Goal: Information Seeking & Learning: Learn about a topic

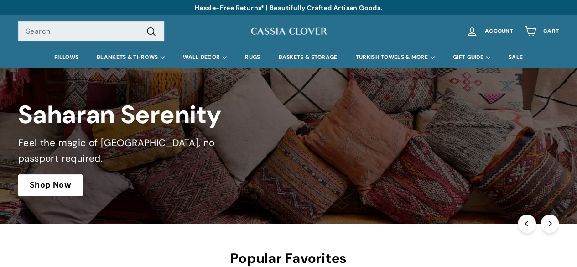
drag, startPoint x: 257, startPoint y: 26, endPoint x: 265, endPoint y: 32, distance: 10.1
click at [265, 32] on div "Cassia Clover" at bounding box center [289, 31] width 78 height 21
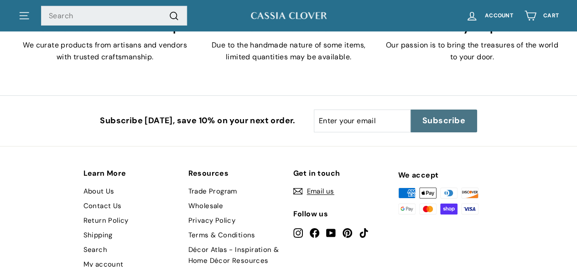
scroll to position [1632, 0]
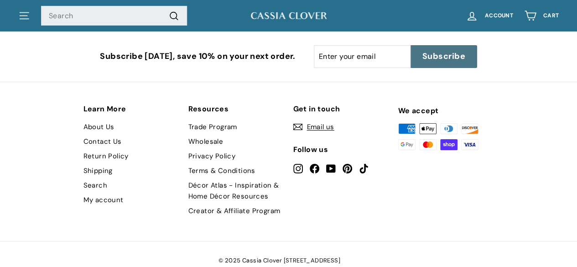
click at [96, 119] on link "About Us" at bounding box center [98, 126] width 31 height 15
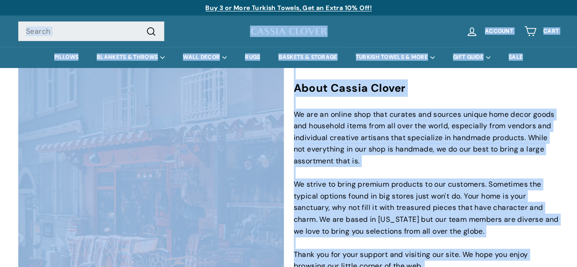
click at [363, 18] on div "Search Account 0 Cart . . . Site navigation Close" at bounding box center [450, 31] width 218 height 27
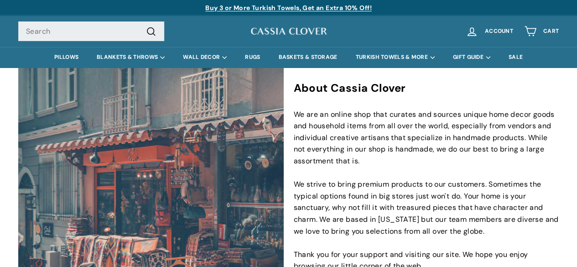
click at [269, 35] on img at bounding box center [289, 31] width 78 height 11
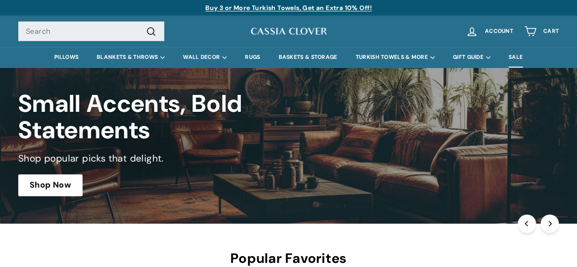
click at [515, 53] on link "SALE" at bounding box center [515, 57] width 32 height 21
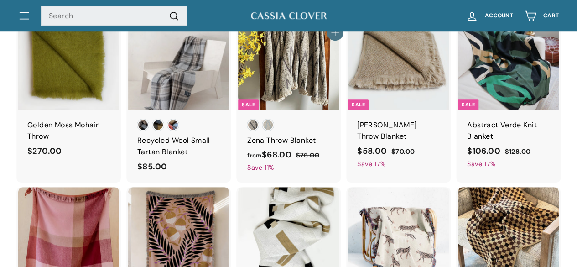
scroll to position [274, 0]
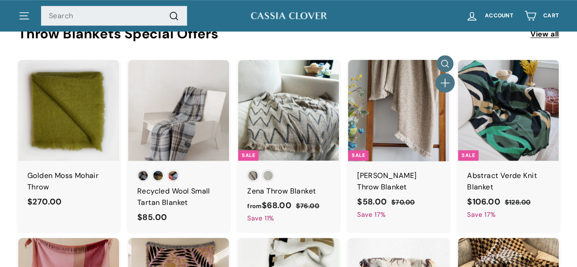
click at [446, 83] on icon "button" at bounding box center [445, 83] width 12 height 12
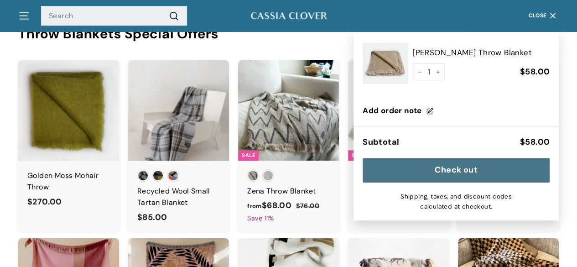
click at [485, 170] on button "Check out" at bounding box center [455, 170] width 187 height 25
click at [424, 74] on button "−" at bounding box center [420, 71] width 14 height 17
type input "0"
click at [545, 14] on span "Close" at bounding box center [537, 16] width 18 height 6
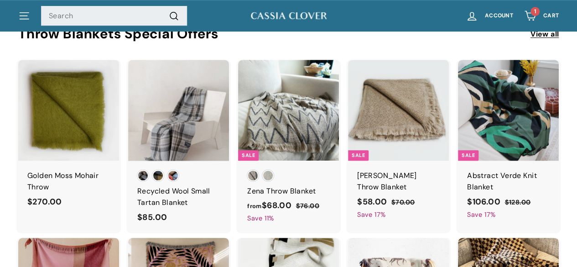
click at [530, 20] on icon "Cart" at bounding box center [530, 16] width 12 height 12
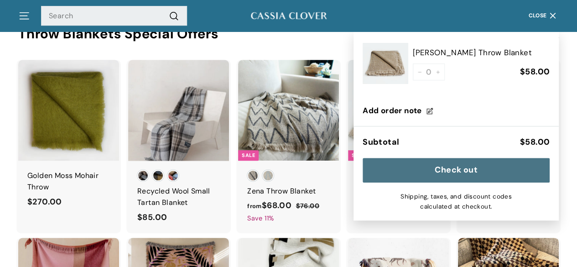
click at [538, 10] on button "Close" at bounding box center [543, 15] width 41 height 27
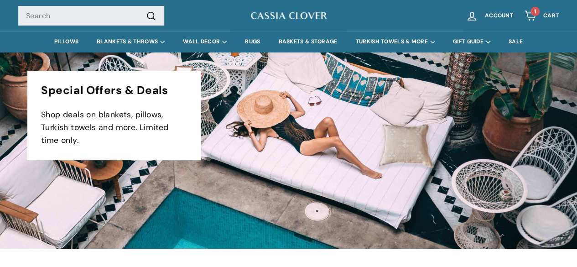
scroll to position [0, 0]
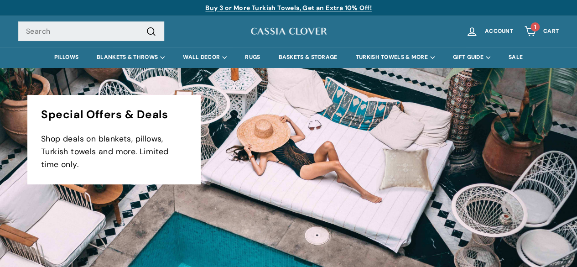
click at [308, 33] on img at bounding box center [289, 31] width 78 height 11
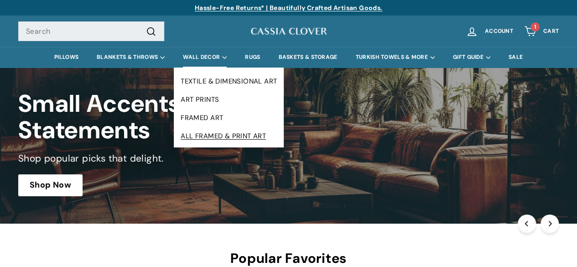
copy ul "TEXTILE & DIMENSIONAL ART ART PRINTS FRAMED ART ALL FRAMED & PRINT ART"
drag, startPoint x: 179, startPoint y: 72, endPoint x: 264, endPoint y: 136, distance: 107.1
click at [264, 136] on div "TEXTILE & DIMENSIONAL ART ART PRINTS FRAMED ART ALL FRAMED & PRINT ART" at bounding box center [229, 107] width 110 height 80
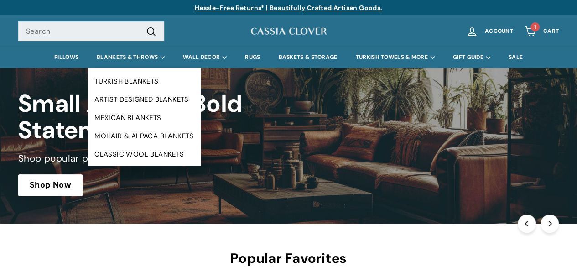
drag, startPoint x: 91, startPoint y: 71, endPoint x: 197, endPoint y: 147, distance: 130.3
click at [193, 155] on div "TURKISH BLANKETS ARTIST DESIGNED BLANKETS MEXICAN BLANKETS MOHAIR & ALPACA BLAN…" at bounding box center [144, 116] width 113 height 98
copy ul "TURKISH BLANKETS ARTIST DESIGNED BLANKETS MEXICAN BLANKETS MOHAIR & ALPACA BLAN…"
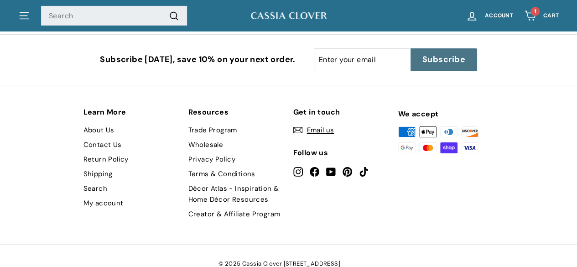
scroll to position [1632, 0]
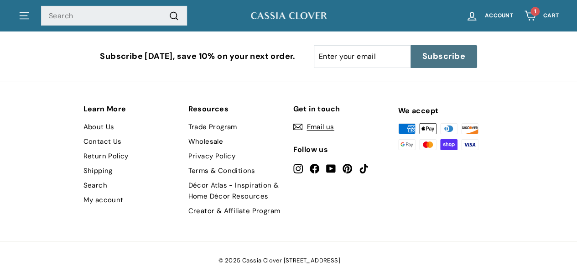
click at [99, 163] on link "Shipping" at bounding box center [97, 170] width 29 height 15
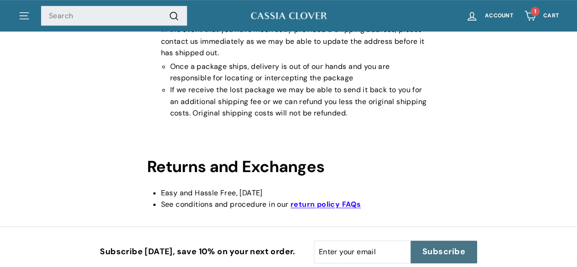
scroll to position [228, 0]
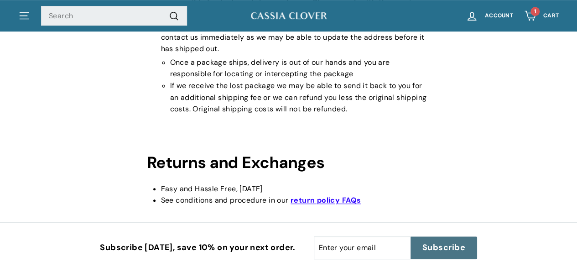
click at [529, 11] on icon "Cart" at bounding box center [530, 16] width 12 height 12
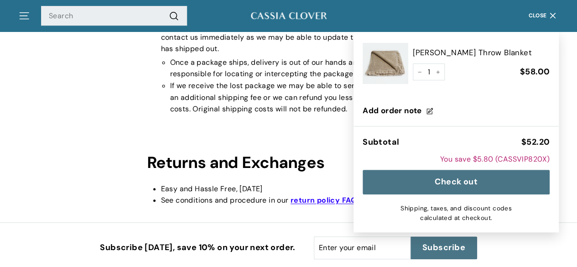
click at [487, 180] on button "Check out" at bounding box center [455, 182] width 187 height 25
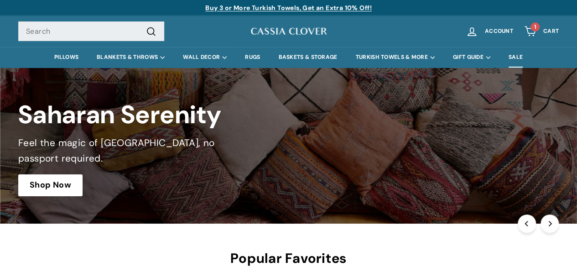
click at [528, 54] on link "SALE" at bounding box center [515, 57] width 32 height 21
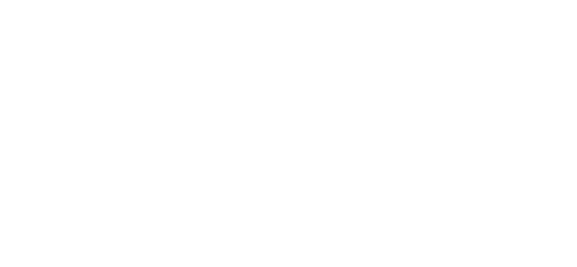
click at [525, 54] on link "SALE" at bounding box center [515, 57] width 32 height 21
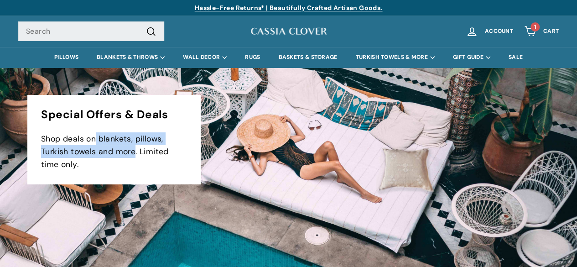
drag, startPoint x: 97, startPoint y: 137, endPoint x: 134, endPoint y: 151, distance: 39.4
click at [134, 151] on p "Shop deals on blankets, pillows, Turkish towels and more. Limited time only." at bounding box center [114, 151] width 146 height 38
copy p "blankets, pillows, Turkish towels and more"
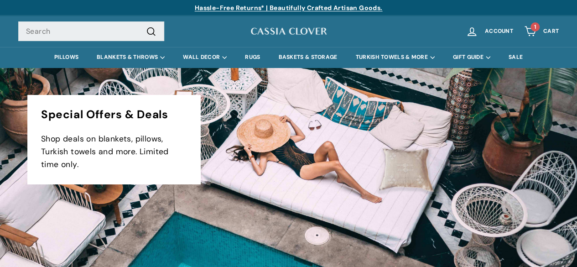
click at [102, 104] on div "Special Offers & Deals Shop deals on blankets, pillows, Turkish towels and more…" at bounding box center [113, 139] width 173 height 89
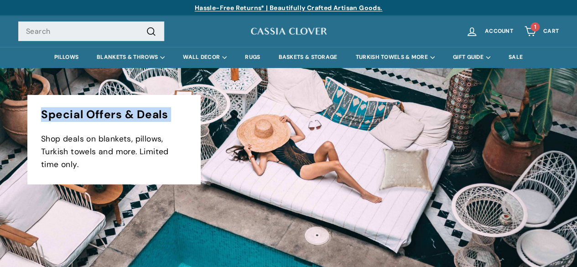
click at [102, 104] on div "Special Offers & Deals Shop deals on blankets, pillows, Turkish towels and more…" at bounding box center [113, 139] width 173 height 89
copy div "Special Offers & Deals"
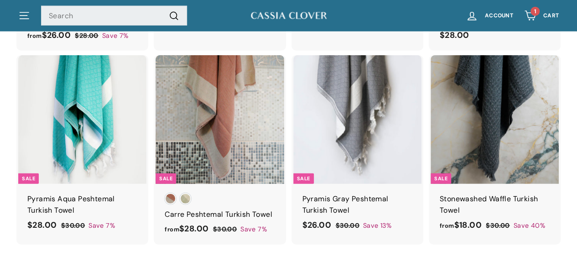
scroll to position [1140, 0]
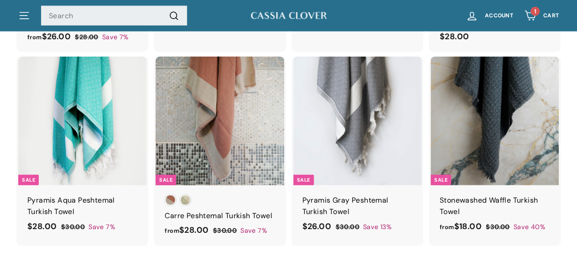
click at [27, 16] on icon ". . ." at bounding box center [24, 16] width 12 height 12
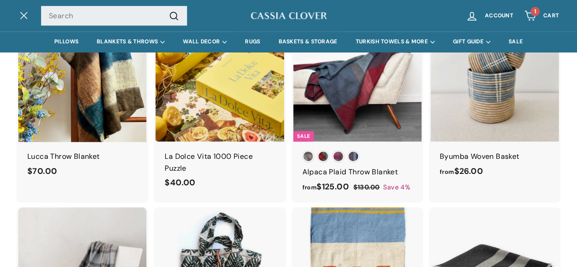
scroll to position [1827, 0]
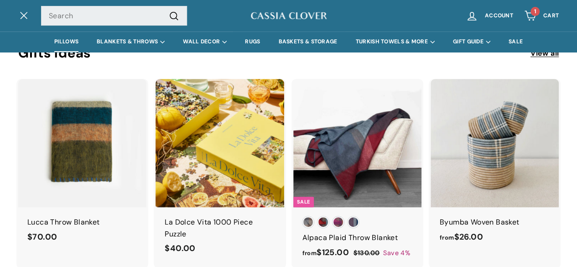
click at [63, 41] on link "PILLOWS" at bounding box center [66, 41] width 42 height 21
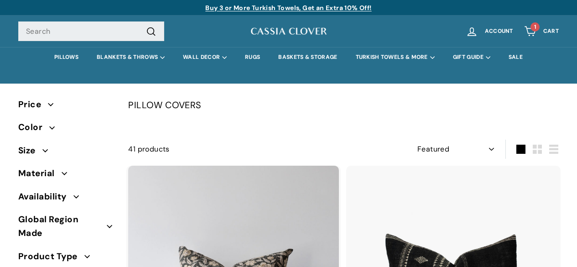
select select "manual"
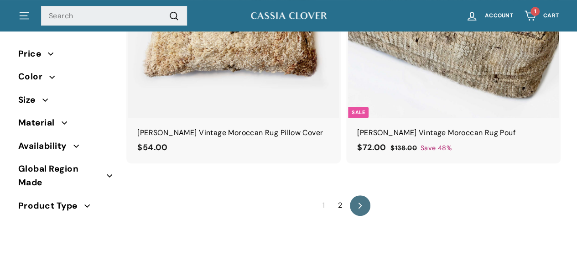
scroll to position [5243, 0]
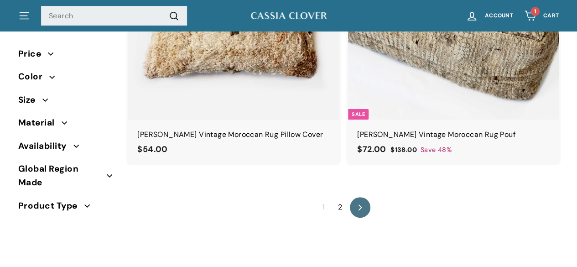
click at [339, 200] on link "2" at bounding box center [339, 207] width 15 height 15
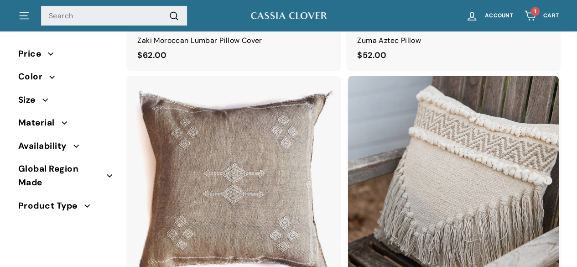
scroll to position [1542, 0]
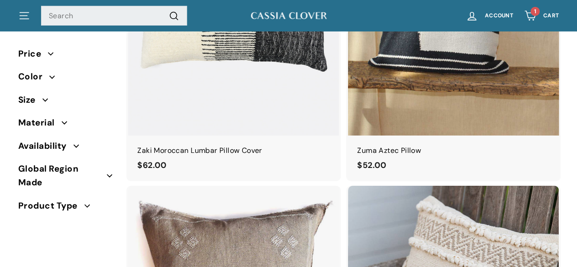
click at [56, 121] on span "Material" at bounding box center [39, 123] width 43 height 14
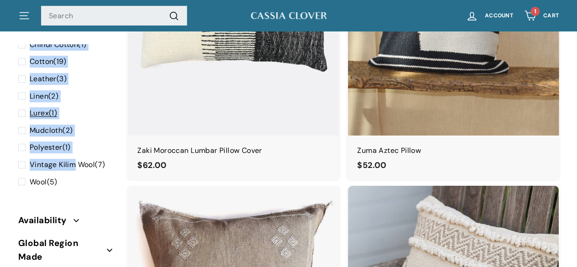
scroll to position [137, 0]
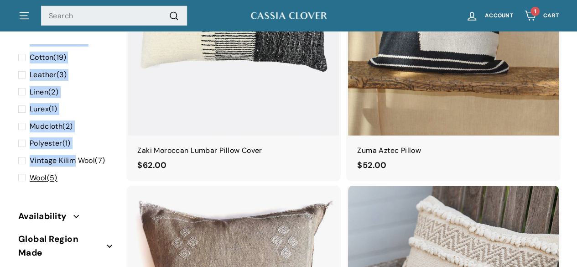
drag, startPoint x: 10, startPoint y: 94, endPoint x: 81, endPoint y: 187, distance: 117.1
click at [81, 187] on div "Sort Featured Best selling Alphabetically, A-Z Alphabetically, Z-A Price, low t…" at bounding box center [63, 165] width 110 height 240
copy ul "Acrylic (1) Agave Cactus Silk (3) Chindi Cotton (1) Cotton (19) Leather (3) Lin…"
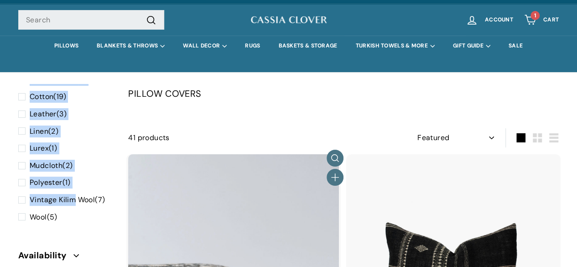
scroll to position [0, 0]
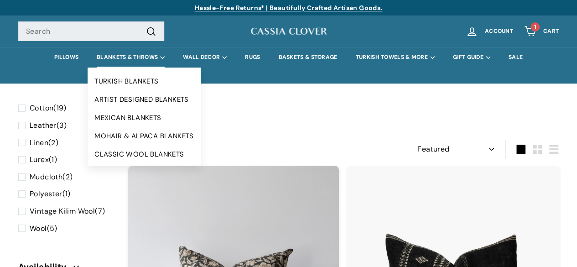
click at [141, 56] on summary "BLANKETS & THROWS" at bounding box center [131, 57] width 86 height 21
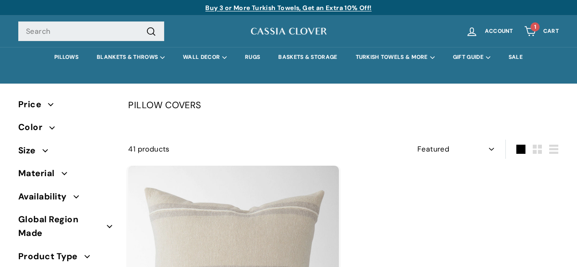
select select "manual"
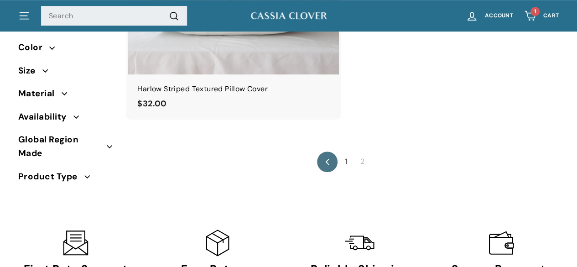
scroll to position [228, 0]
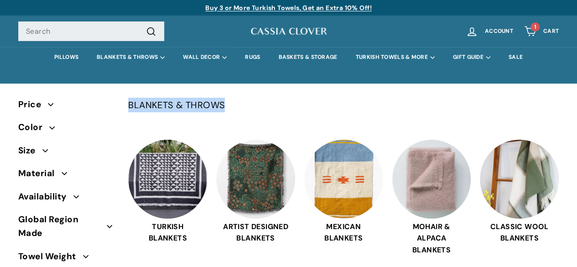
drag, startPoint x: 129, startPoint y: 103, endPoint x: 237, endPoint y: 99, distance: 108.6
click at [237, 99] on p "BLANKETS & THROWS" at bounding box center [343, 105] width 430 height 15
copy p "BLANKETS & THROWS"
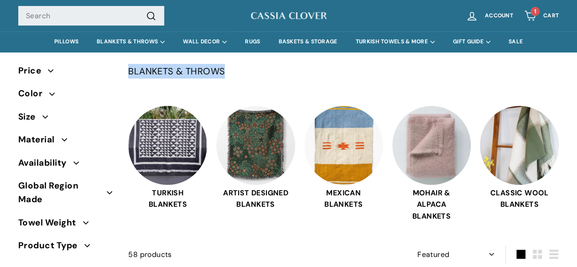
scroll to position [91, 0]
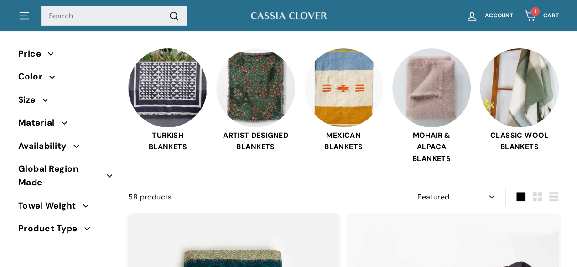
click at [91, 199] on span "Towel Weight" at bounding box center [65, 206] width 95 height 14
click at [108, 180] on span "Global Region Made" at bounding box center [65, 176] width 95 height 28
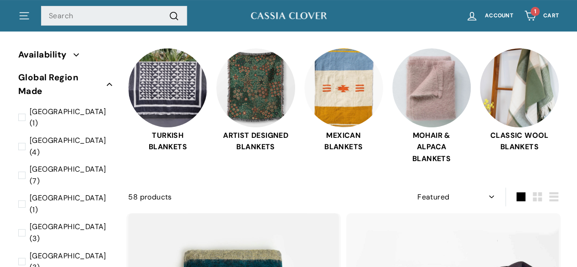
click at [94, 83] on span "Global Region Made" at bounding box center [62, 85] width 88 height 28
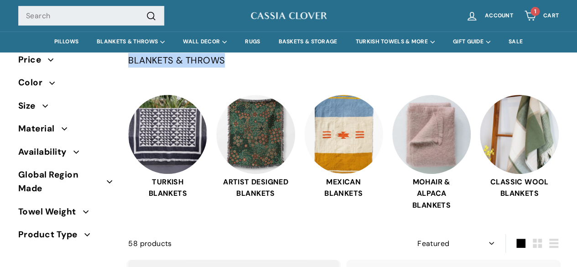
scroll to position [0, 0]
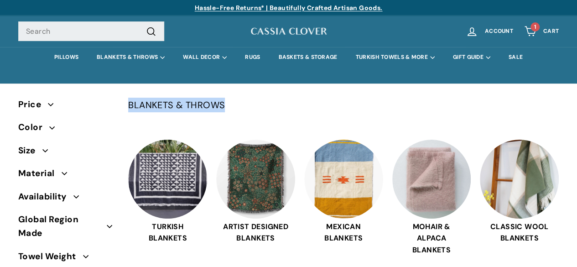
click at [47, 124] on span "Color" at bounding box center [33, 127] width 31 height 14
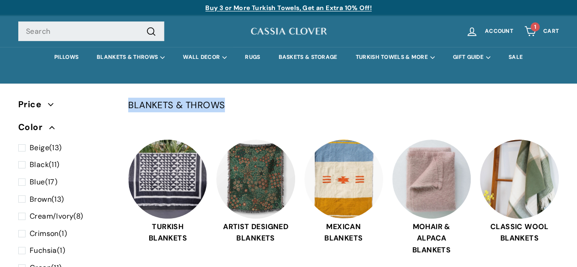
click at [47, 124] on span "Color" at bounding box center [33, 127] width 31 height 14
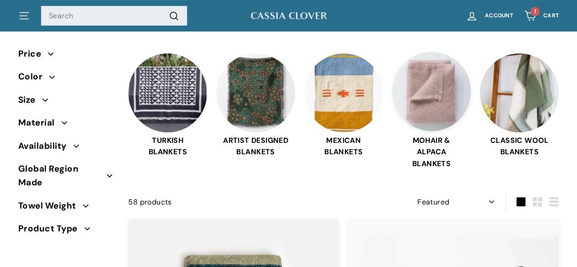
scroll to position [91, 0]
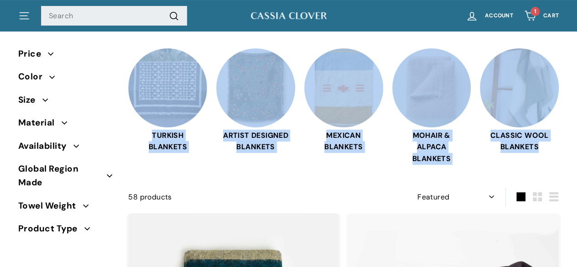
drag, startPoint x: 124, startPoint y: 43, endPoint x: 564, endPoint y: 141, distance: 450.3
copy div "TURKISH BLANKETS ARTIST DESIGNED BLANKETS MEXICAN BLANKETS MOHAIR & ALPACA BLAN…"
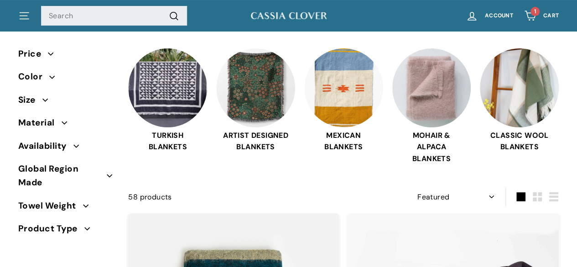
click at [467, 199] on select "Sort Featured Best selling Alphabetically, A-Z Alphabetically, Z-A Price, low t…" at bounding box center [456, 196] width 85 height 19
select select "price-ascending"
click at [415, 187] on select "Sort Featured Best selling Alphabetically, A-Z Alphabetically, Z-A Price, low t…" at bounding box center [456, 196] width 85 height 19
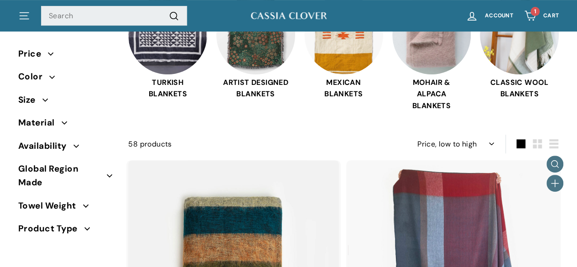
scroll to position [228, 0]
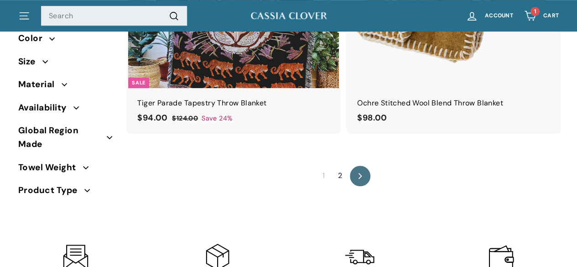
scroll to position [5558, 0]
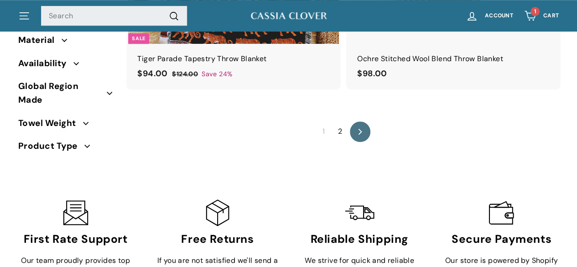
click at [348, 129] on div "1 2 icon-chevron Next" at bounding box center [343, 131] width 430 height 21
click at [355, 129] on link "icon-chevron Next" at bounding box center [360, 131] width 22 height 22
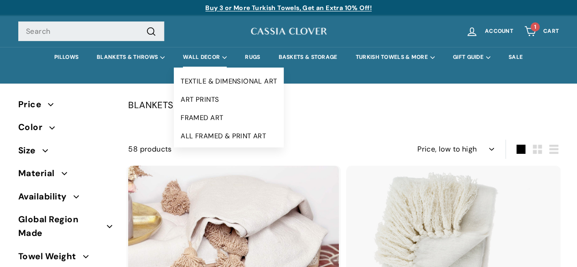
click at [203, 55] on summary "WALL DECOR" at bounding box center [205, 57] width 62 height 21
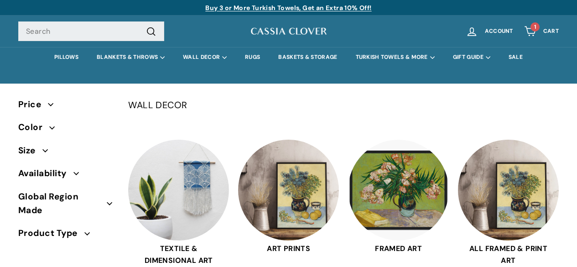
select select "manual"
drag, startPoint x: 129, startPoint y: 126, endPoint x: 535, endPoint y: 256, distance: 426.8
copy div "WALL DECOR TEXTILE & DIMENSIONAL ART ART PRINTS FRAMED ART ALL FRAMED & PRINT A…"
